Goal: Information Seeking & Learning: Find specific page/section

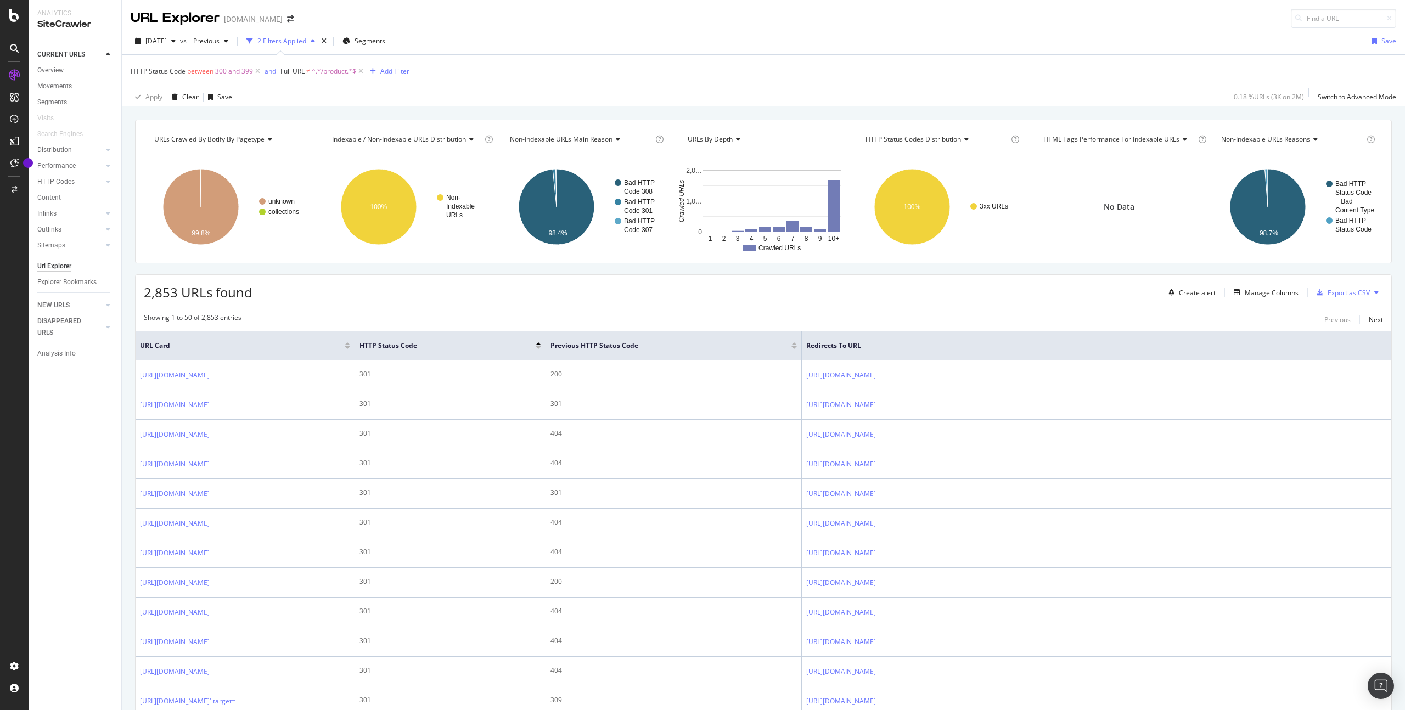
click at [501, 64] on div "HTTP Status Code between 300 and 399 and Full URL ≠ ^.*/product.*$ Add Filter" at bounding box center [764, 71] width 1266 height 33
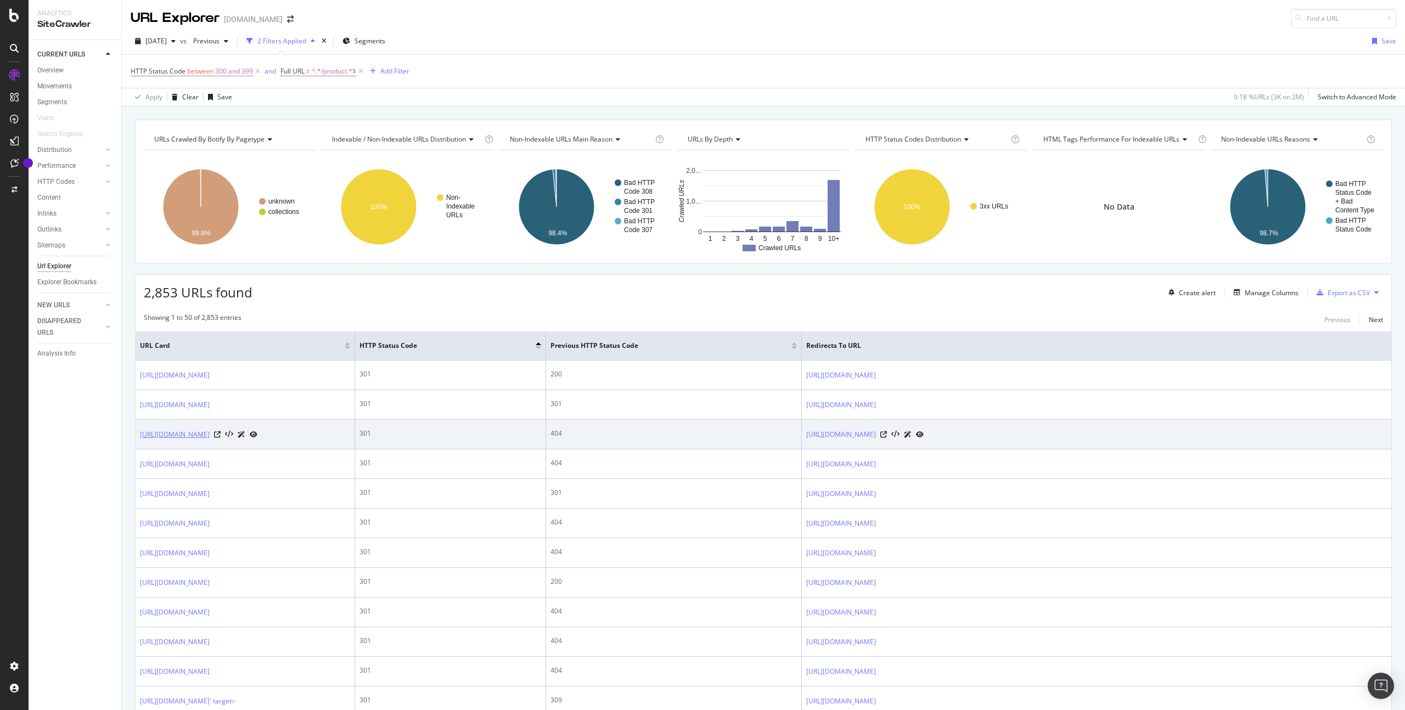
click at [210, 440] on link "https://www.overstock.com/2200/static.html" at bounding box center [175, 434] width 70 height 11
click at [221, 438] on icon at bounding box center [217, 434] width 7 height 7
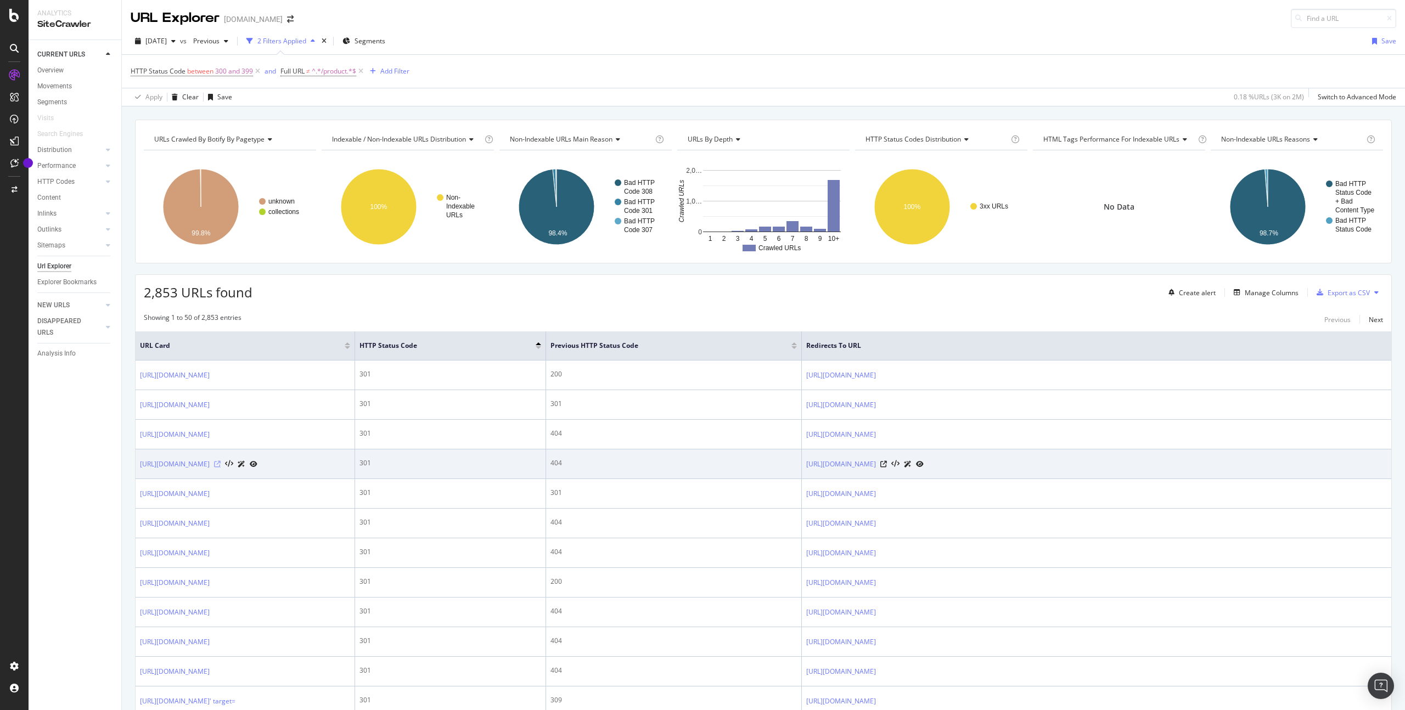
click at [221, 468] on icon at bounding box center [217, 464] width 7 height 7
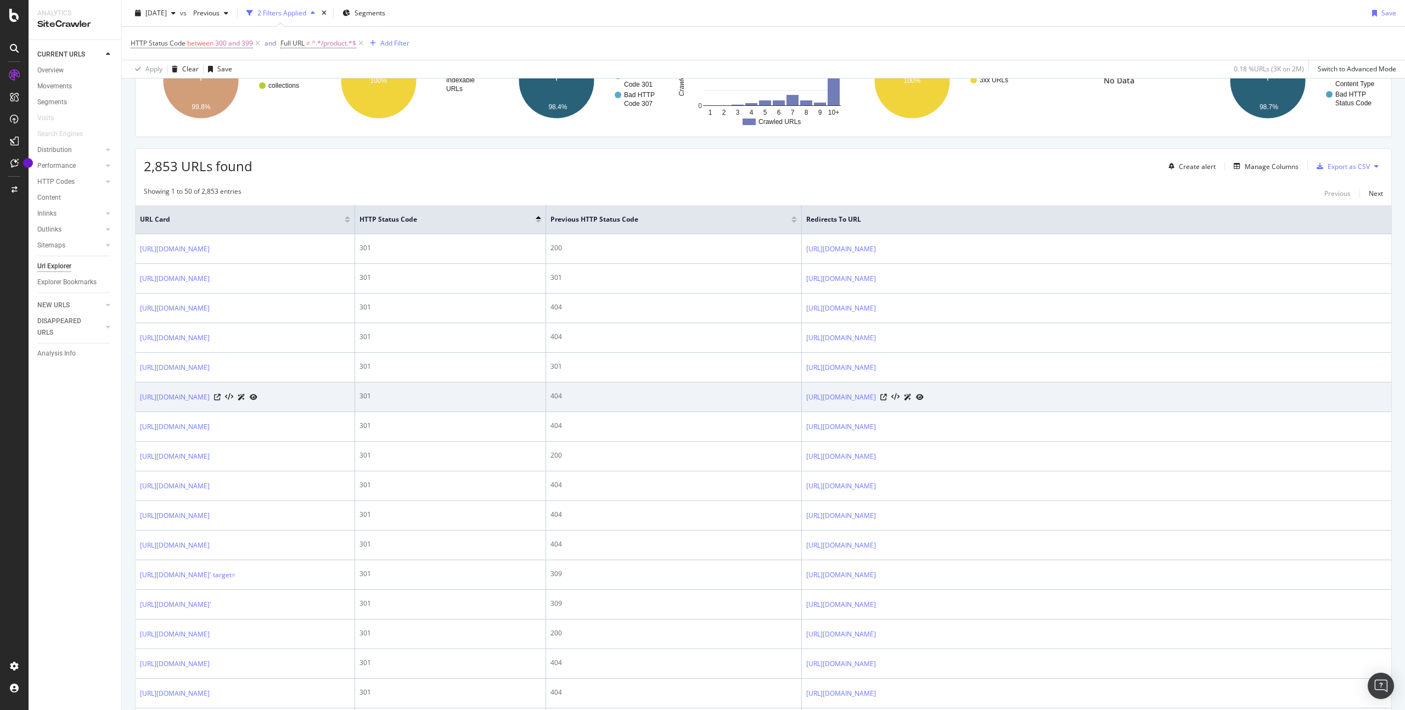
scroll to position [127, 0]
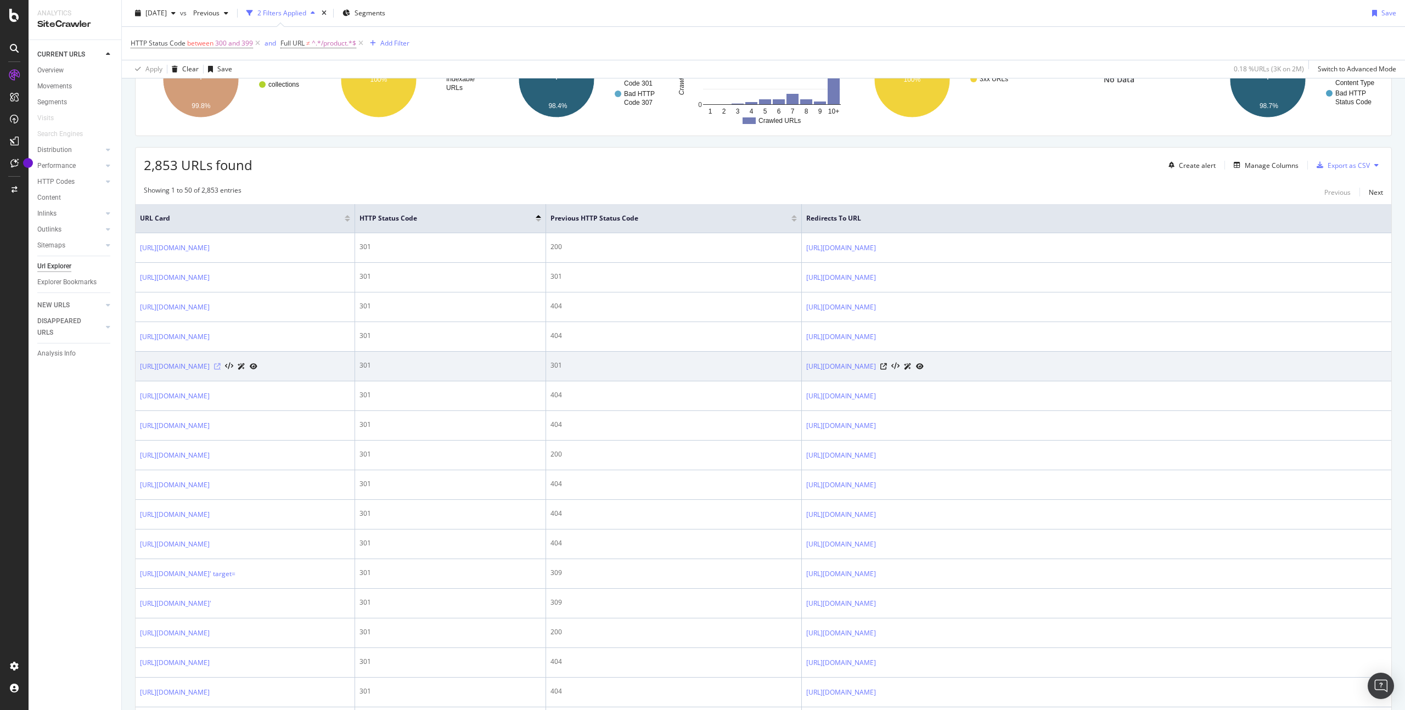
click at [221, 370] on icon at bounding box center [217, 366] width 7 height 7
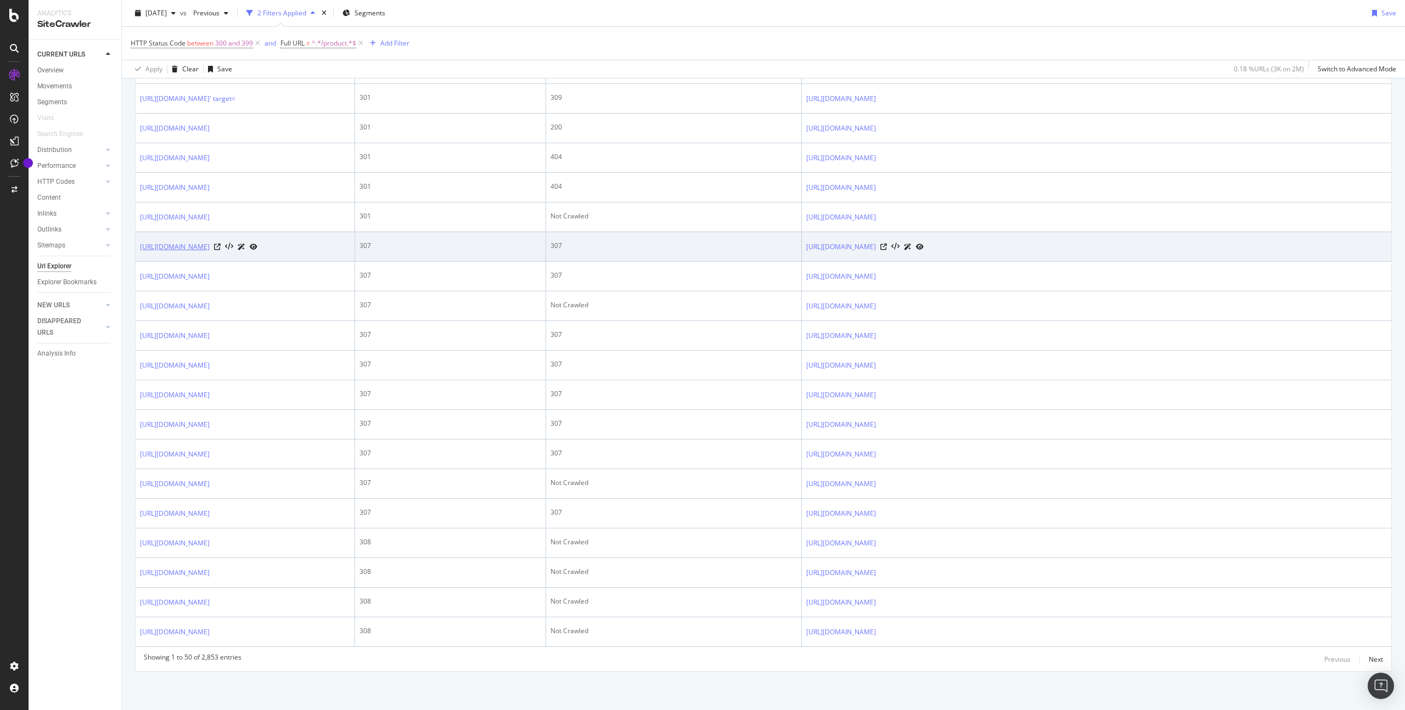
scroll to position [1635, 0]
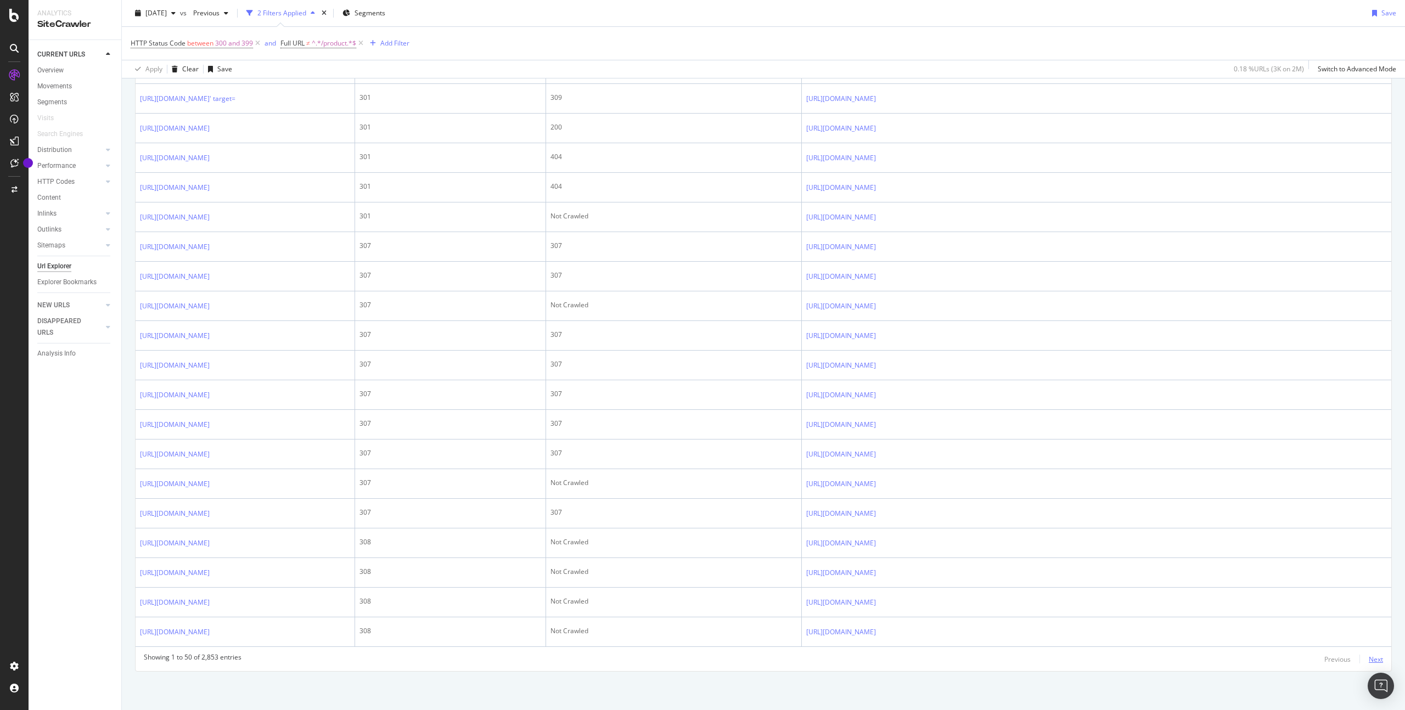
click at [1378, 660] on div "Next" at bounding box center [1376, 659] width 14 height 9
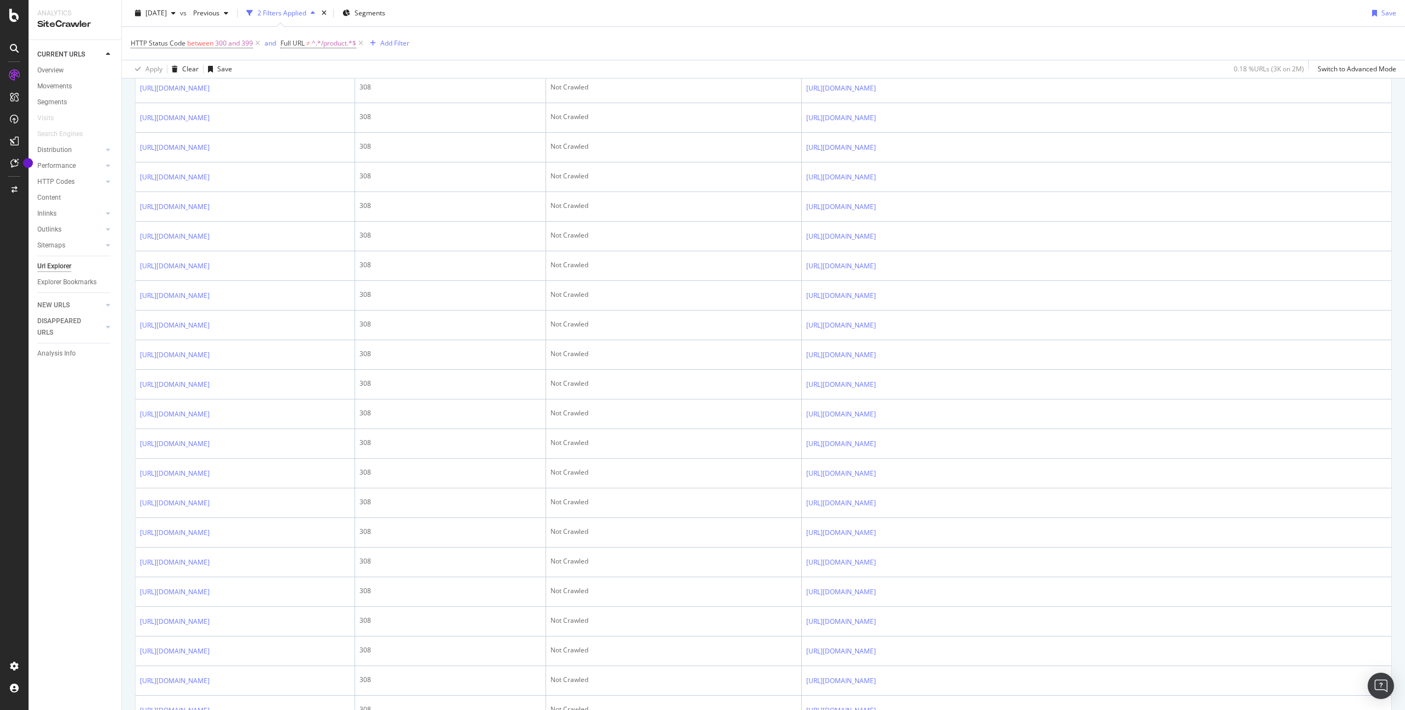
scroll to position [547, 0]
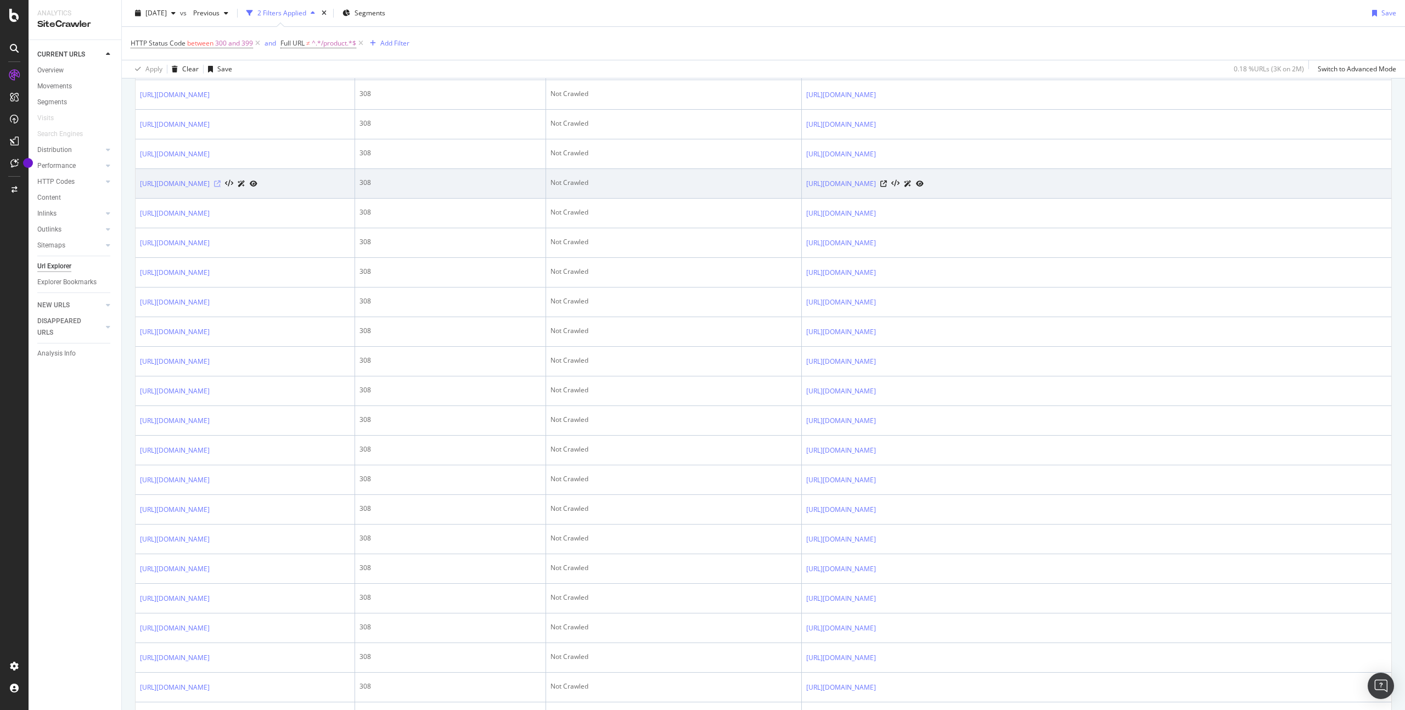
click at [221, 187] on icon at bounding box center [217, 184] width 7 height 7
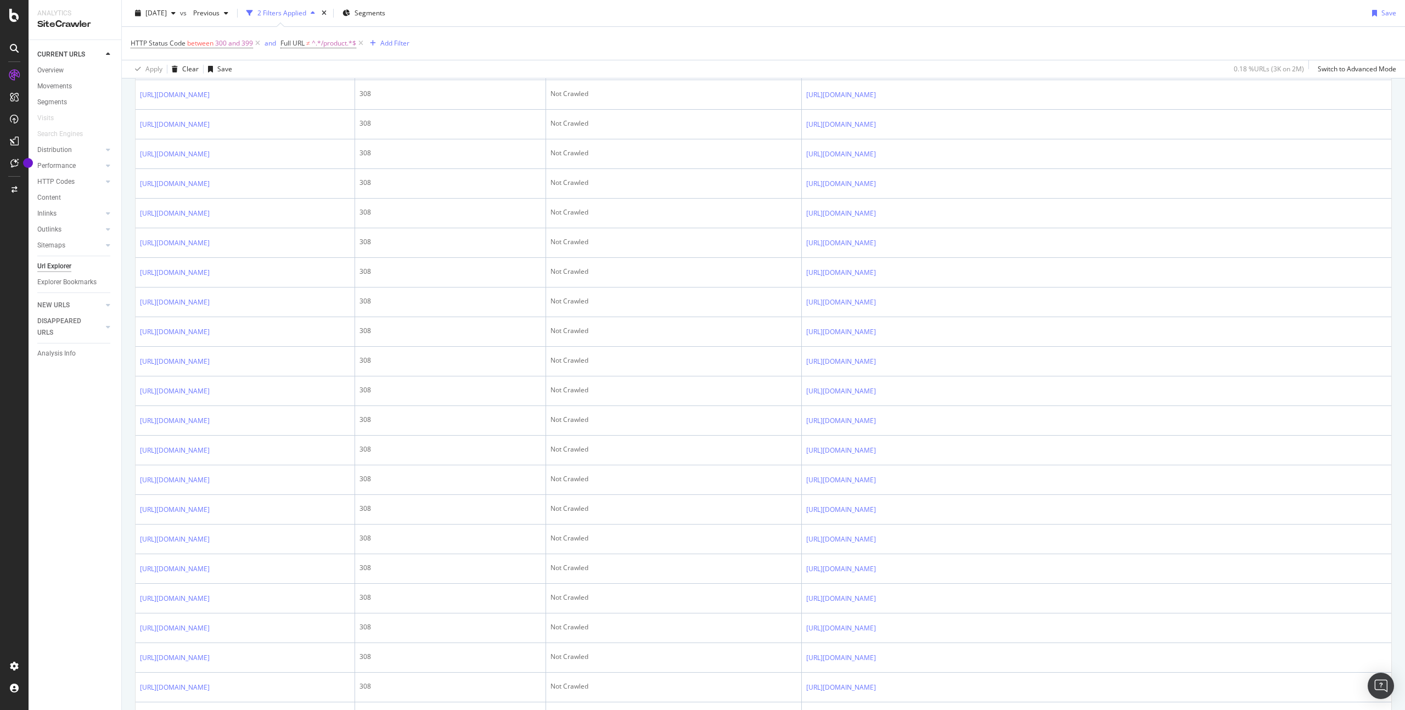
click at [500, 29] on div "HTTP Status Code between 300 and 399 and Full URL ≠ ^.*/product.*$ Add Filter" at bounding box center [764, 43] width 1266 height 33
